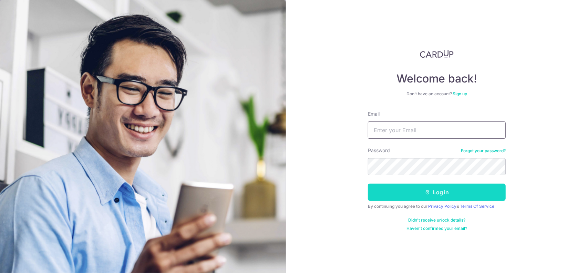
type input "joelokl@outlook.com"
click at [435, 185] on button "Log in" at bounding box center [437, 191] width 138 height 17
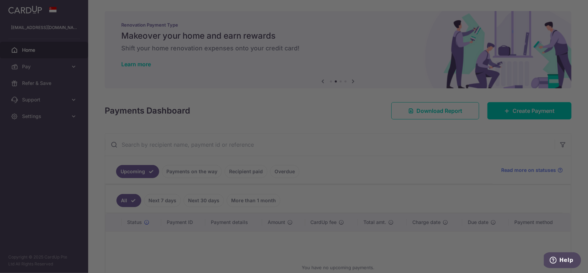
click at [404, 142] on div at bounding box center [297, 137] width 594 height 275
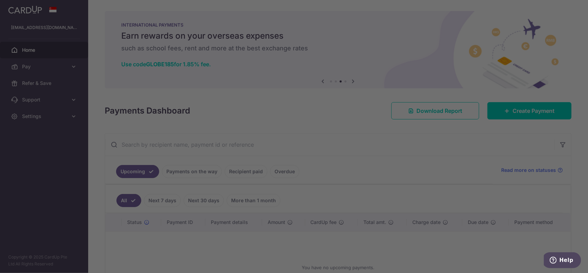
click at [404, 179] on div at bounding box center [297, 137] width 594 height 275
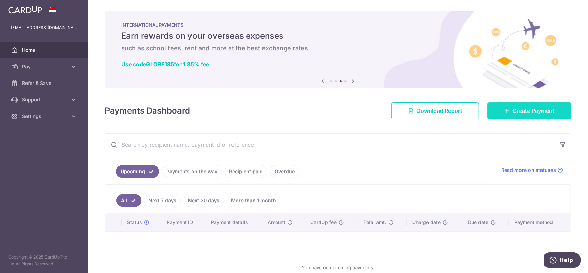
click at [506, 114] on link "Create Payment" at bounding box center [530, 110] width 84 height 17
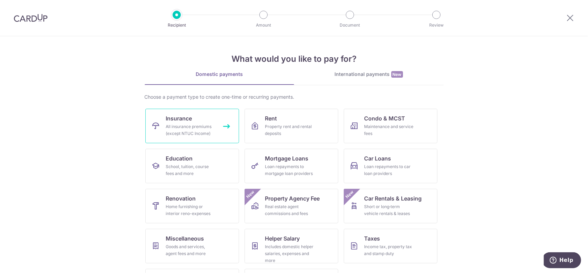
click at [227, 128] on link "Insurance All insurance premiums (except NTUC Income)" at bounding box center [192, 126] width 94 height 34
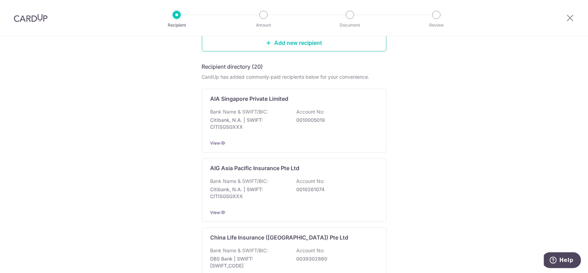
scroll to position [92, 0]
click at [322, 111] on p "Account No:" at bounding box center [311, 110] width 28 height 7
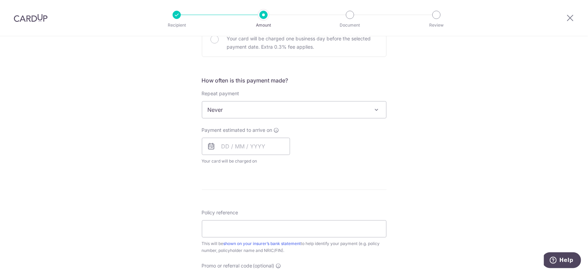
scroll to position [229, 0]
click at [260, 144] on input "text" at bounding box center [246, 143] width 88 height 17
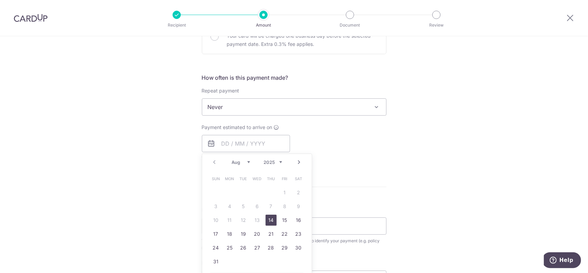
click at [269, 217] on link "14" at bounding box center [271, 219] width 11 height 11
type input "[DATE]"
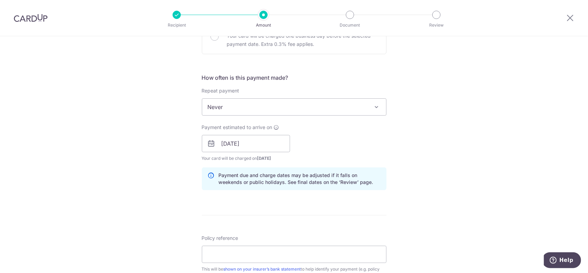
click at [409, 168] on div "Tell us more about your payment Enter payment amount SGD Select Card Select opt…" at bounding box center [294, 133] width 588 height 652
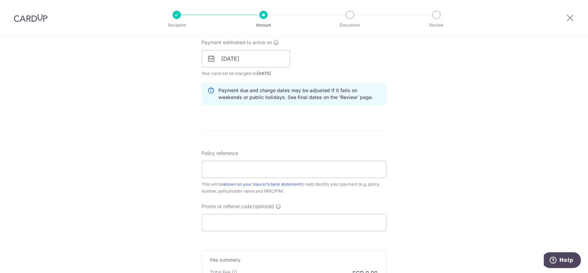
scroll to position [321, 0]
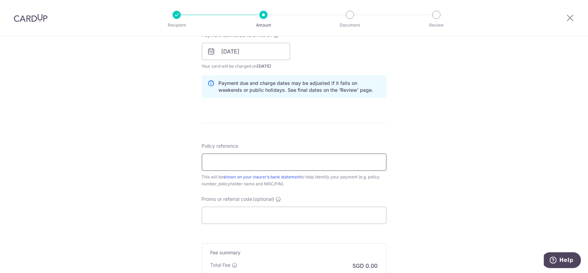
click at [295, 165] on input "Policy reference" at bounding box center [294, 161] width 185 height 17
drag, startPoint x: 295, startPoint y: 165, endPoint x: 267, endPoint y: 162, distance: 27.7
click at [267, 162] on input "Policy reference" at bounding box center [294, 161] width 185 height 17
paste input "L546712496"
type input "L546712496"
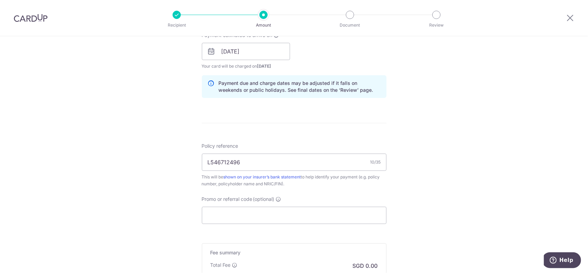
click at [322, 136] on form "Enter payment amount SGD Select Card Select option Add credit card Your Cards *…" at bounding box center [294, 47] width 185 height 574
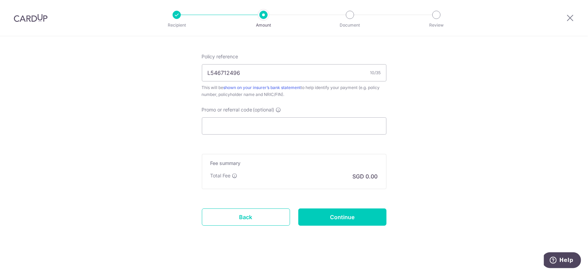
scroll to position [413, 0]
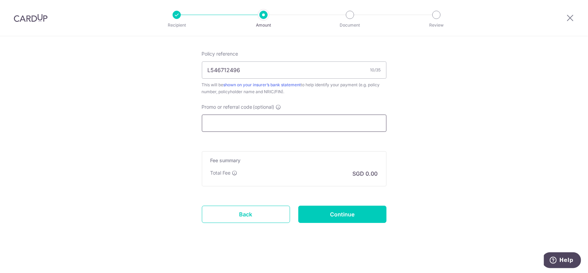
click at [255, 123] on input "Promo or referral code (optional)" at bounding box center [294, 122] width 185 height 17
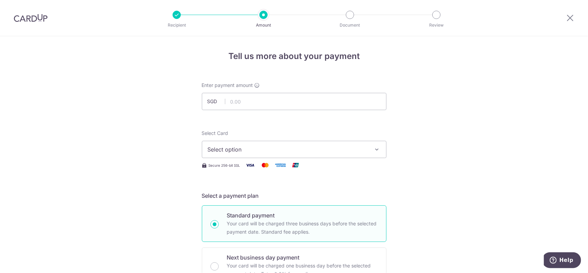
scroll to position [0, 0]
type input "MILELIOON"
click at [272, 95] on input "text" at bounding box center [294, 101] width 185 height 17
paste input "2,811"
type input "2,811.00"
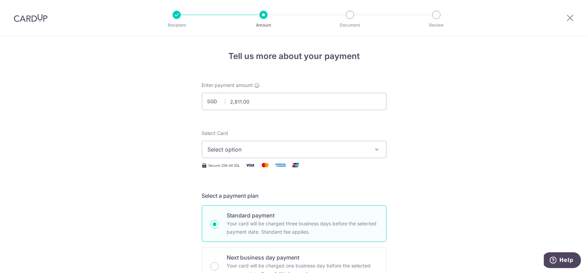
click at [254, 150] on span "Select option" at bounding box center [288, 149] width 161 height 8
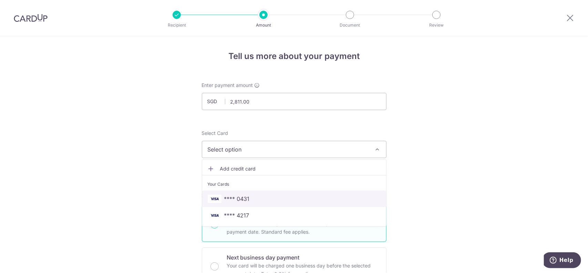
click at [256, 198] on span "**** 0431" at bounding box center [294, 198] width 173 height 8
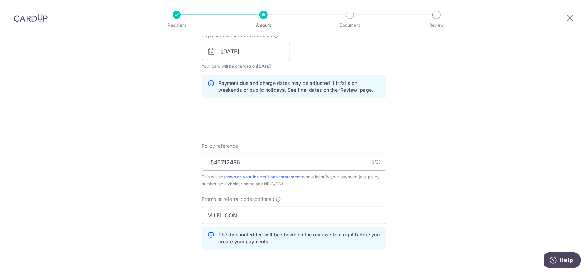
scroll to position [444, 0]
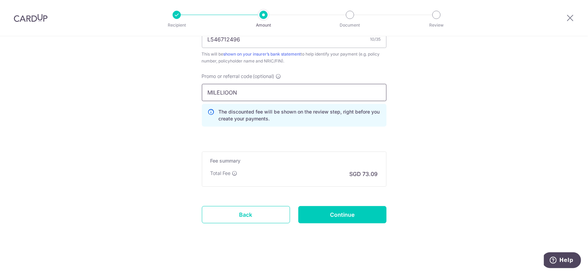
click at [234, 92] on input "MILELIOON" at bounding box center [294, 92] width 185 height 17
click at [233, 86] on input "MILELIOON" at bounding box center [294, 92] width 185 height 17
type input "MILELION"
click at [343, 213] on input "Continue" at bounding box center [342, 214] width 88 height 17
type input "Create Schedule"
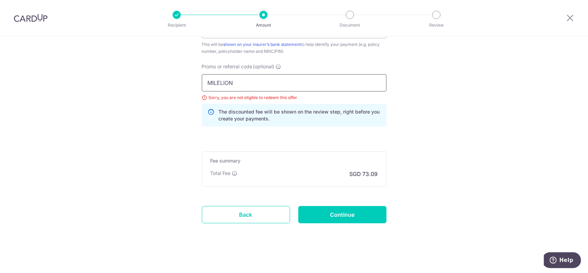
drag, startPoint x: 235, startPoint y: 83, endPoint x: 148, endPoint y: 69, distance: 88.3
type input "OFF225"
click at [348, 213] on input "Continue" at bounding box center [342, 214] width 88 height 17
type input "Update Schedule"
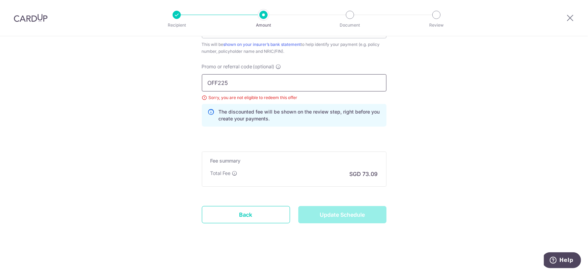
click at [321, 86] on input "OFF225" at bounding box center [294, 82] width 185 height 17
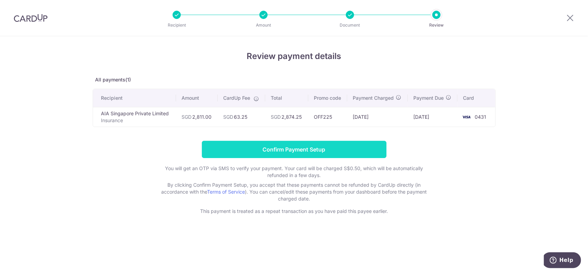
click at [336, 152] on input "Confirm Payment Setup" at bounding box center [294, 149] width 185 height 17
